Goal: Find specific page/section: Find specific page/section

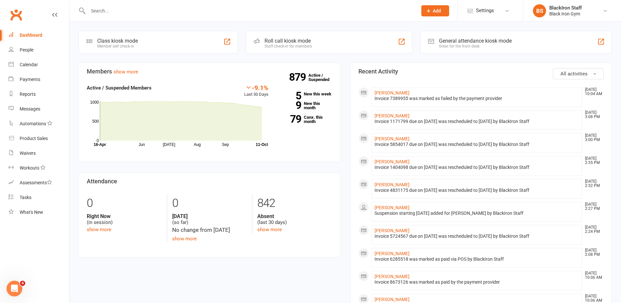
click at [108, 17] on div at bounding box center [246, 10] width 334 height 21
click at [112, 15] on input "text" at bounding box center [249, 10] width 327 height 9
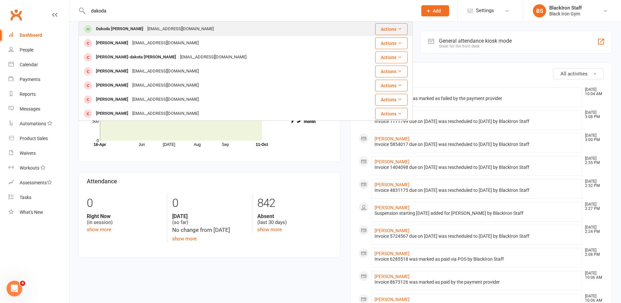
type input "dakoda"
click at [187, 32] on div "Dakoda [PERSON_NAME] [EMAIL_ADDRESS][DOMAIN_NAME]" at bounding box center [215, 28] width 273 height 13
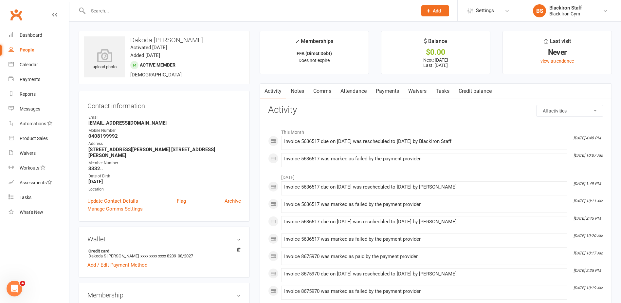
click at [390, 93] on link "Payments" at bounding box center [387, 91] width 32 height 15
